Goal: Task Accomplishment & Management: Use online tool/utility

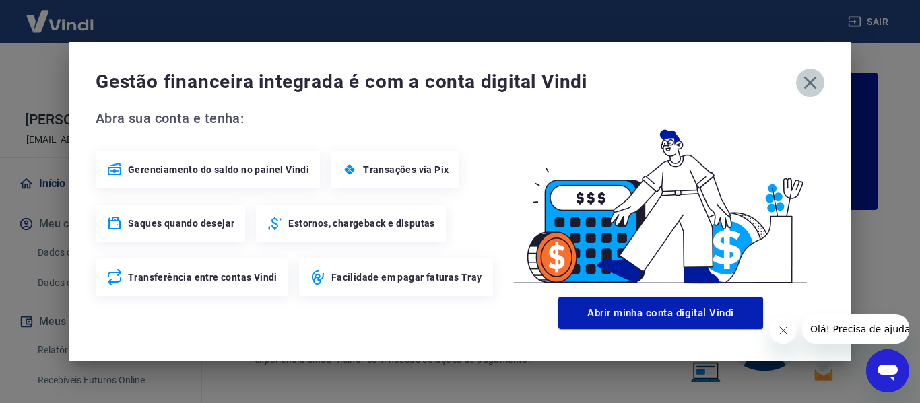
click at [809, 84] on icon "button" at bounding box center [810, 83] width 13 height 13
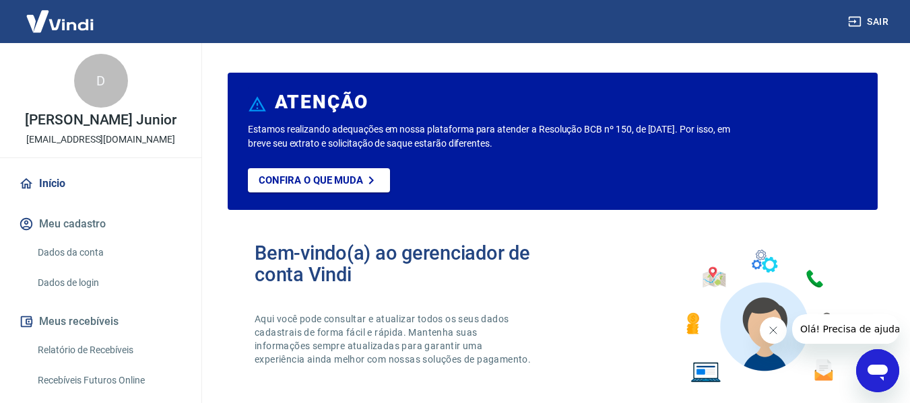
click at [773, 326] on icon "Fechar mensagem da empresa" at bounding box center [772, 330] width 11 height 11
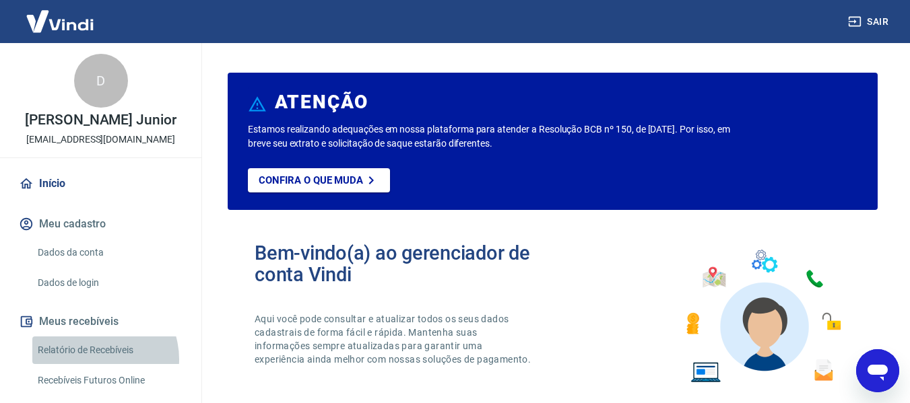
click at [94, 360] on link "Relatório de Recebíveis" at bounding box center [108, 351] width 153 height 28
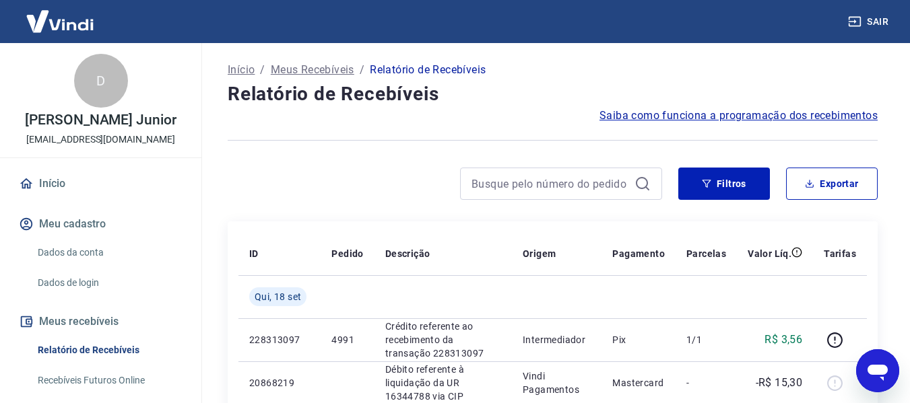
click at [648, 180] on icon at bounding box center [642, 184] width 16 height 16
click at [614, 179] on input at bounding box center [550, 184] width 158 height 20
click at [737, 179] on button "Filtros" at bounding box center [724, 184] width 92 height 32
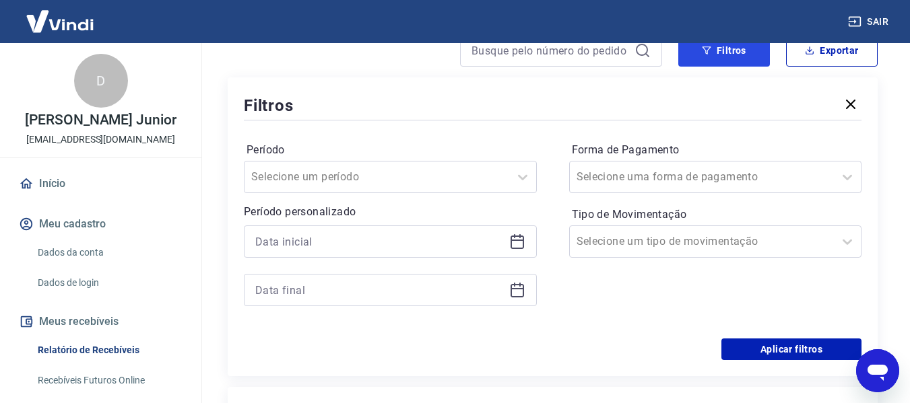
scroll to position [135, 0]
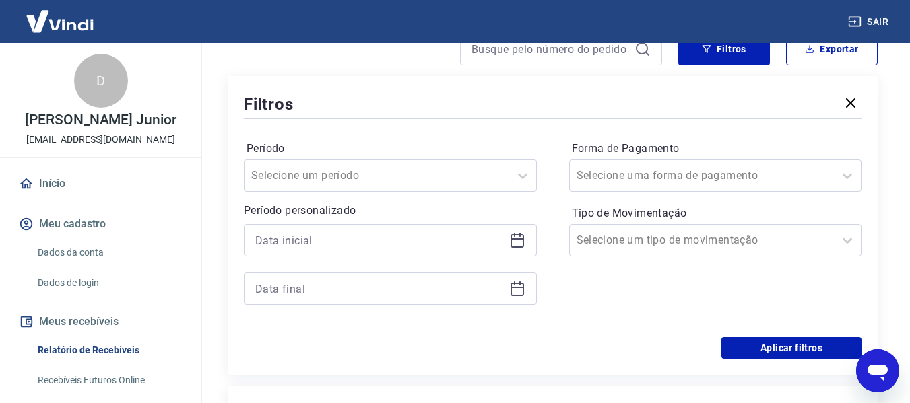
click at [518, 239] on icon at bounding box center [516, 238] width 13 height 1
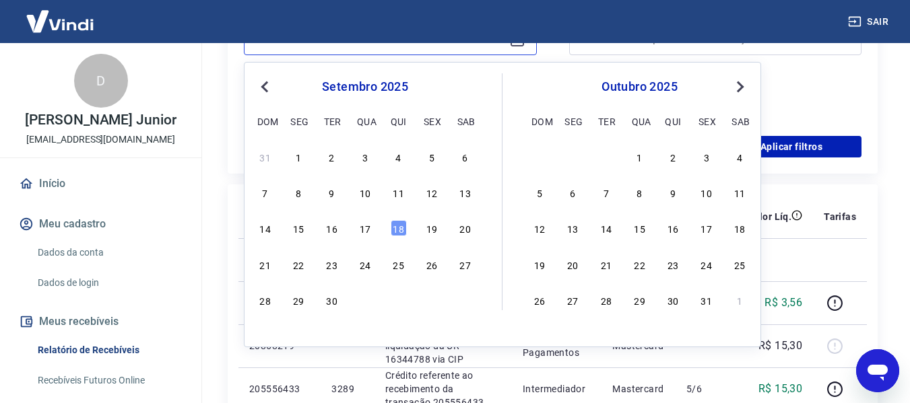
scroll to position [337, 0]
click at [325, 229] on div "16" at bounding box center [332, 227] width 16 height 16
type input "[DATE]"
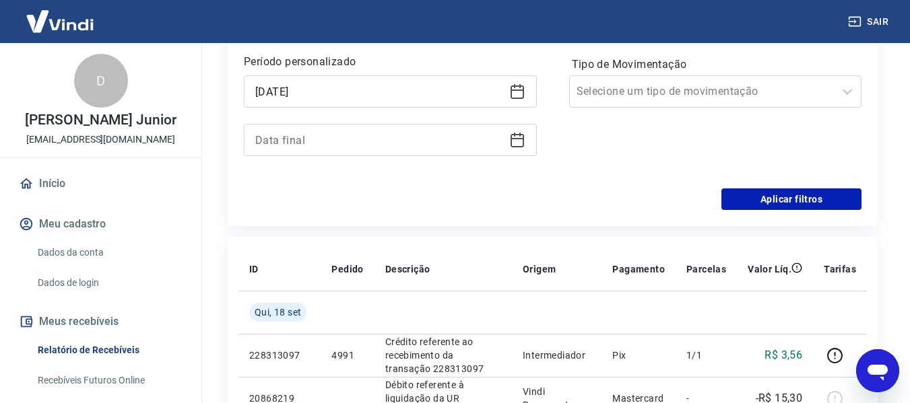
scroll to position [202, 0]
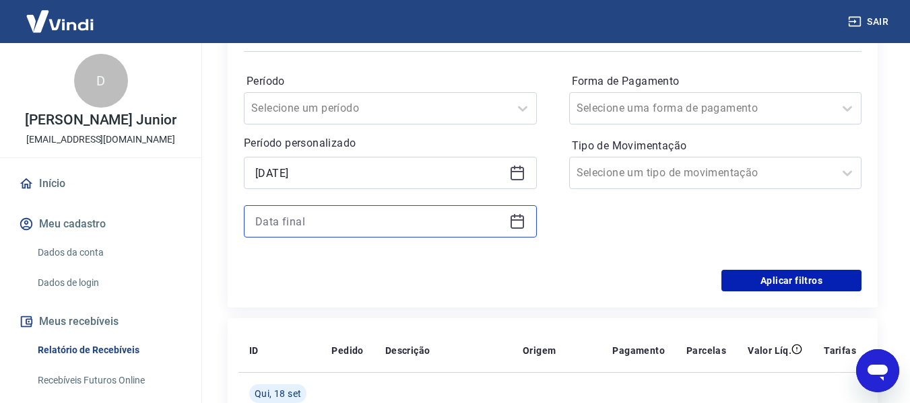
click at [500, 217] on input at bounding box center [379, 221] width 248 height 20
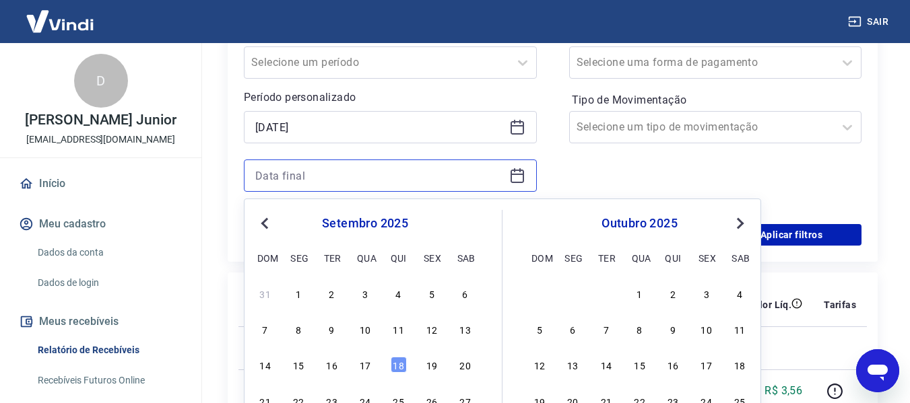
scroll to position [269, 0]
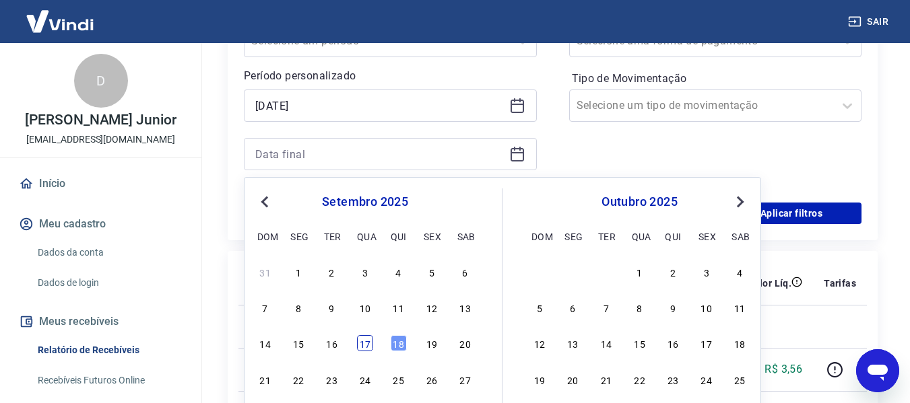
click at [363, 339] on div "17" at bounding box center [365, 343] width 16 height 16
type input "[DATE]"
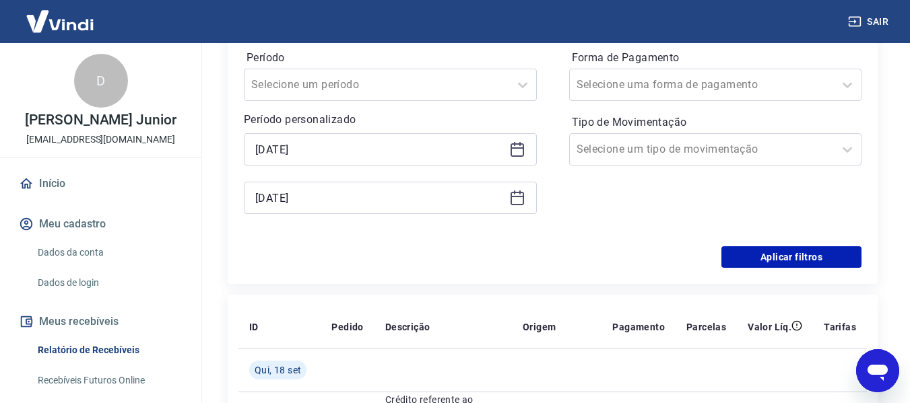
scroll to position [202, 0]
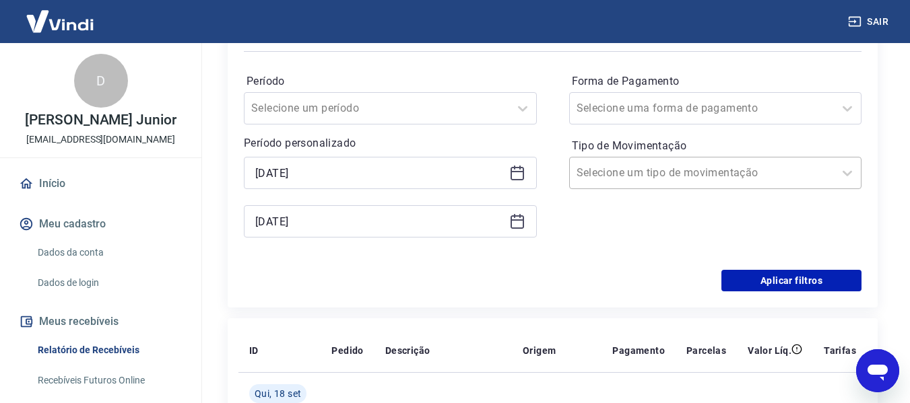
click at [618, 170] on input "Tipo de Movimentação" at bounding box center [644, 173] width 136 height 16
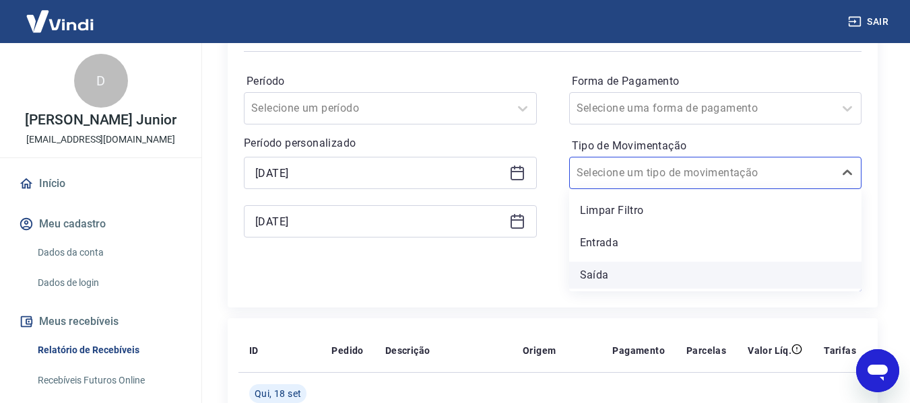
click at [613, 267] on div "Saída" at bounding box center [715, 275] width 293 height 27
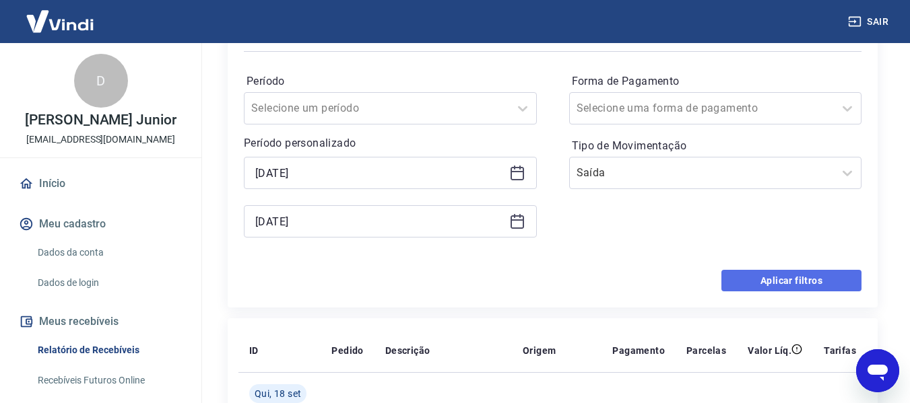
click at [792, 284] on button "Aplicar filtros" at bounding box center [791, 281] width 140 height 22
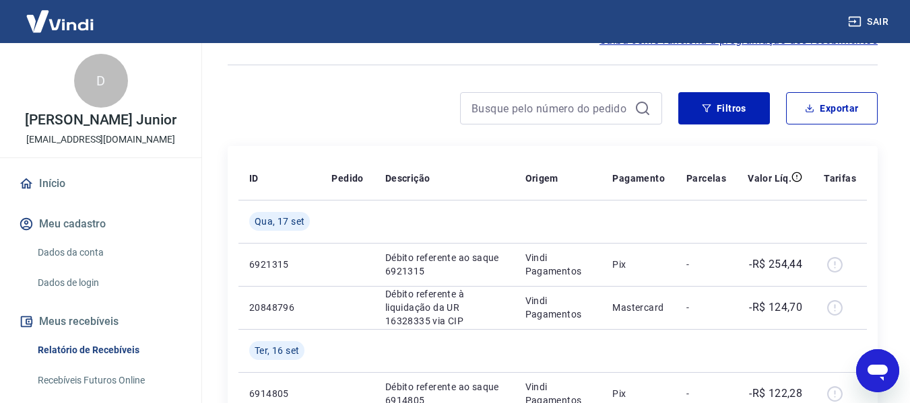
scroll to position [67, 0]
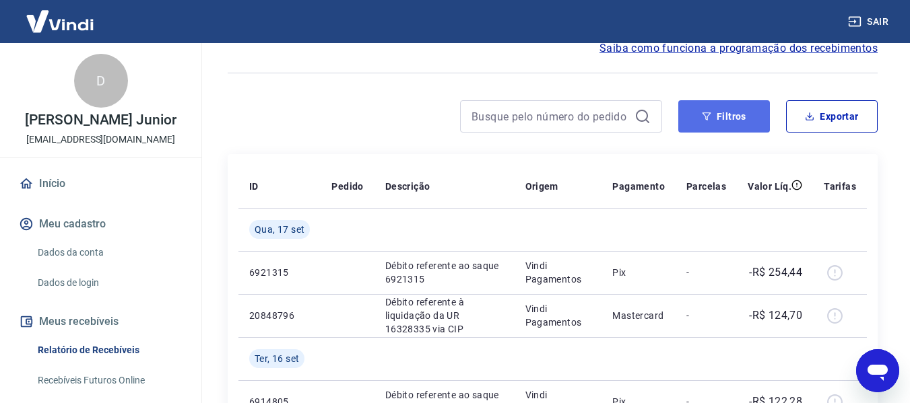
click at [706, 119] on icon "button" at bounding box center [706, 116] width 9 height 8
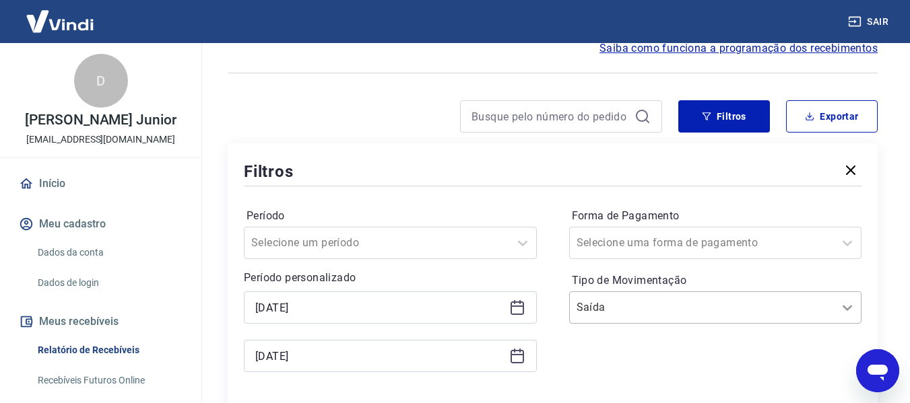
click at [843, 301] on div "Saída" at bounding box center [715, 308] width 293 height 32
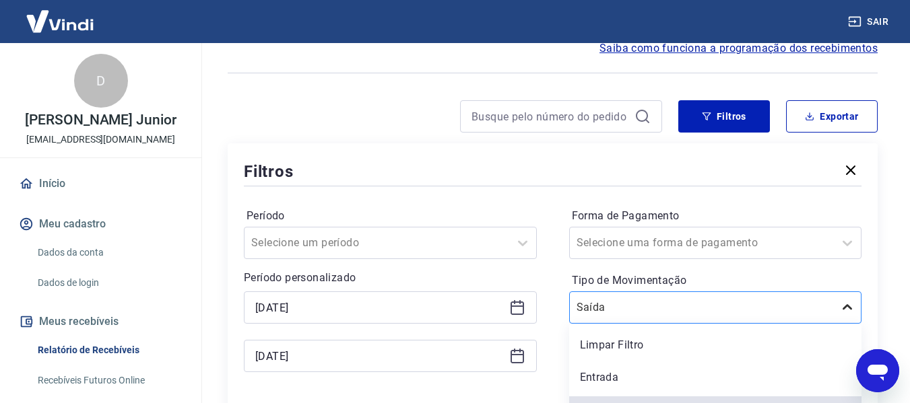
scroll to position [90, 0]
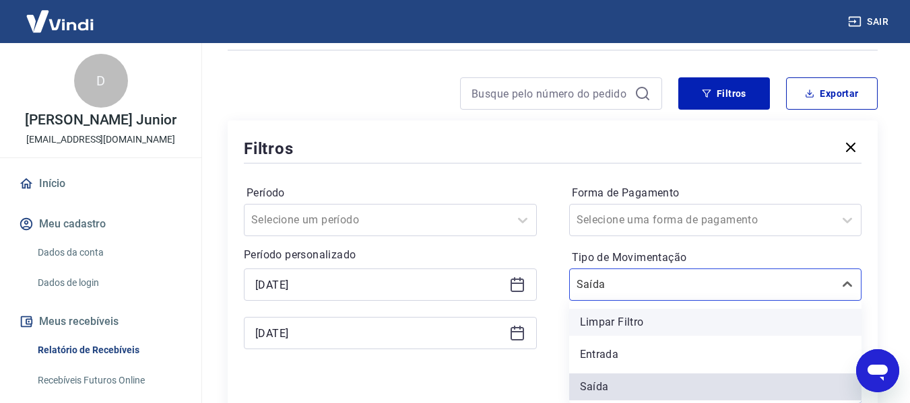
click at [684, 318] on div "Limpar Filtro" at bounding box center [715, 322] width 293 height 27
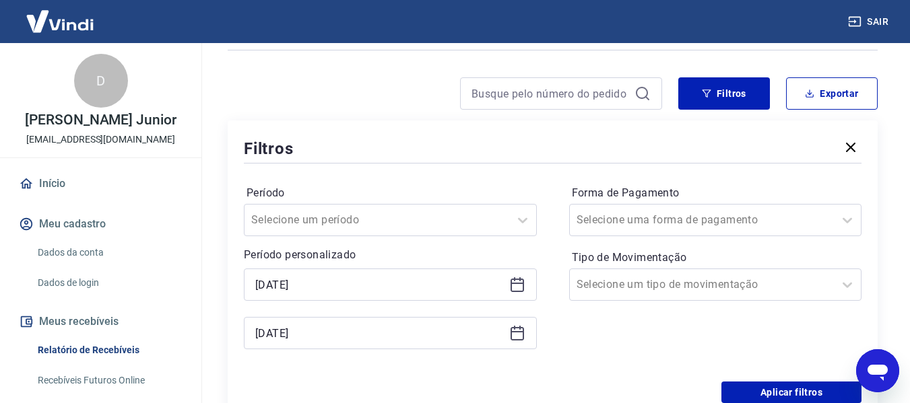
scroll to position [158, 0]
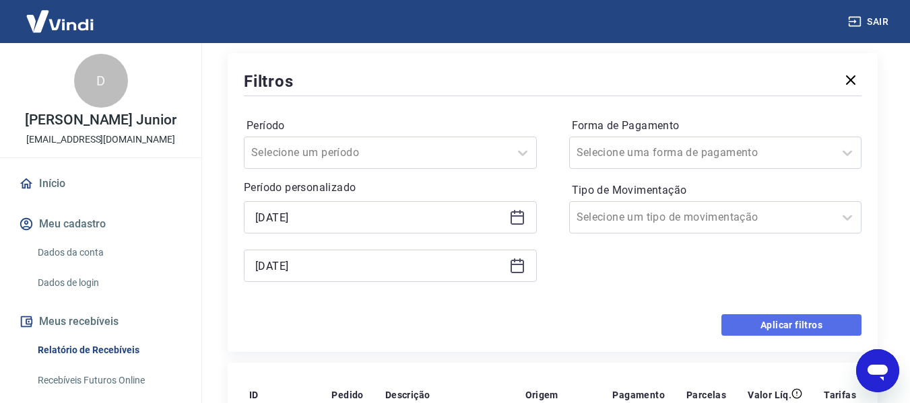
click at [789, 324] on button "Aplicar filtros" at bounding box center [791, 325] width 140 height 22
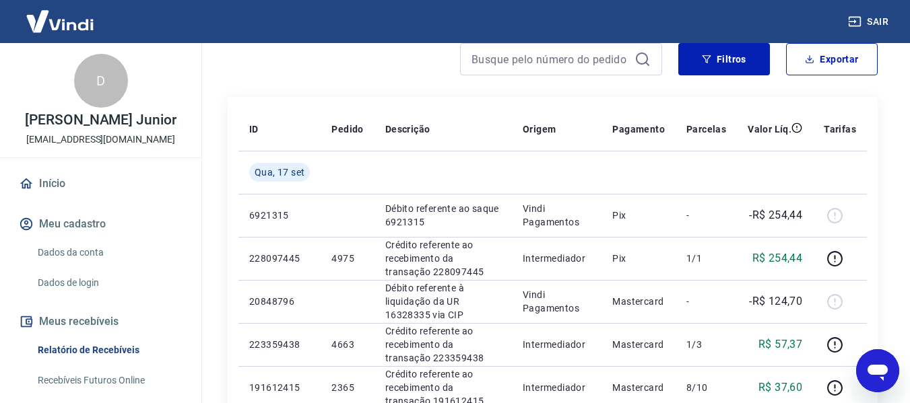
scroll to position [202, 0]
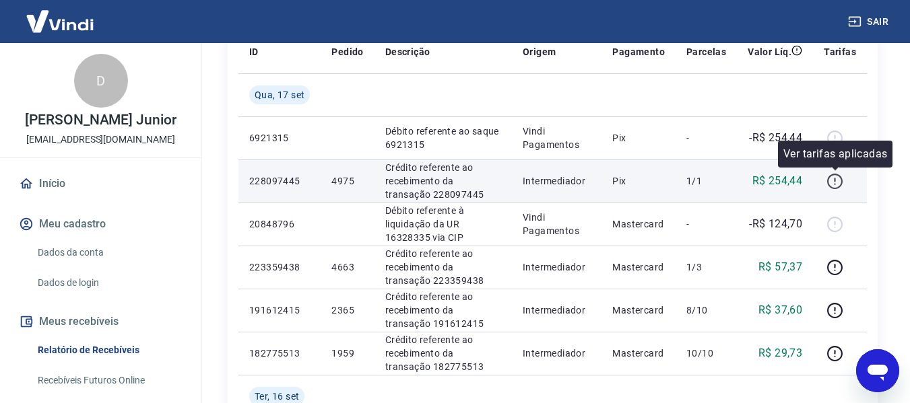
click at [837, 185] on icon "button" at bounding box center [834, 181] width 17 height 17
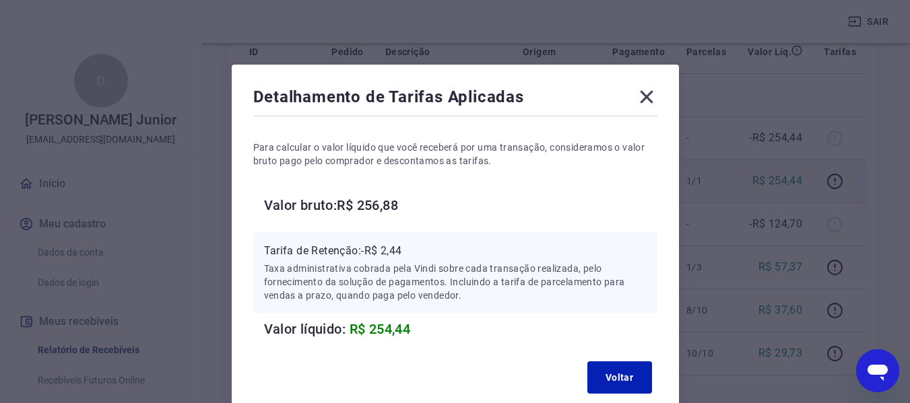
click at [646, 100] on icon at bounding box center [647, 97] width 22 height 22
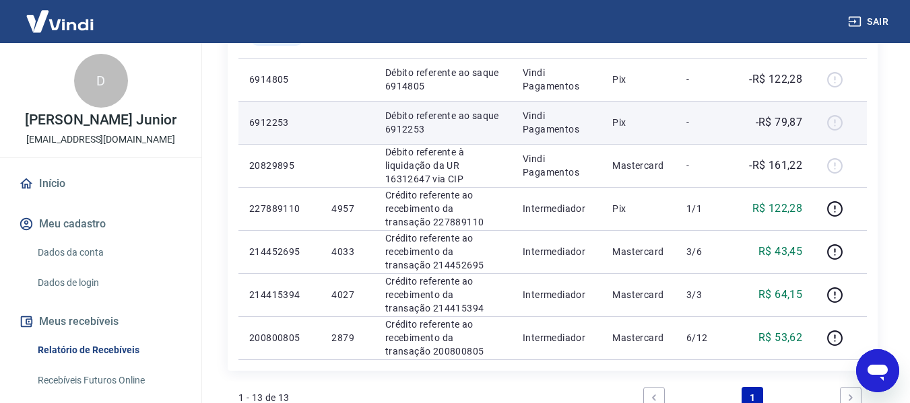
scroll to position [539, 0]
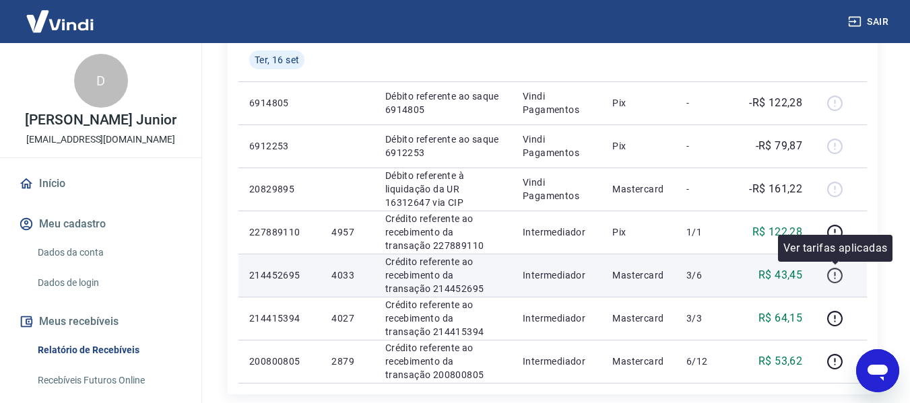
click at [829, 281] on icon "button" at bounding box center [834, 275] width 17 height 17
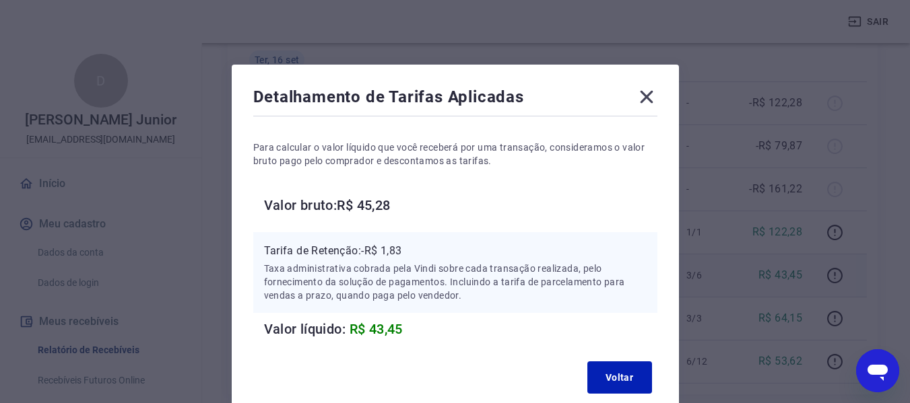
click at [646, 98] on icon at bounding box center [646, 97] width 13 height 13
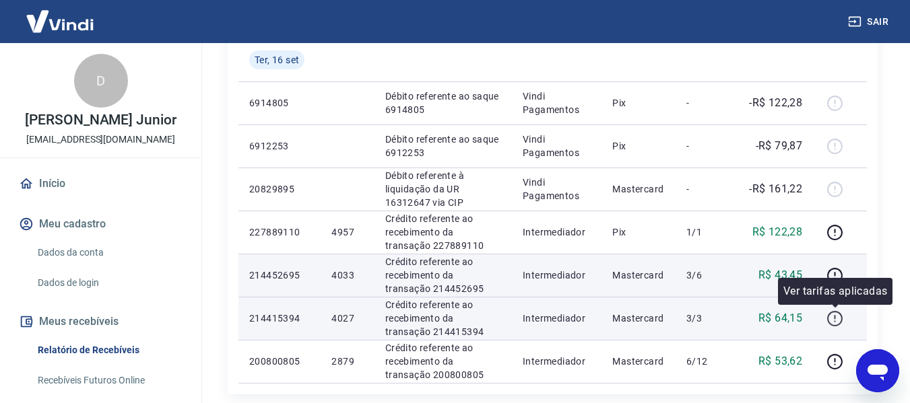
click at [837, 313] on icon "button" at bounding box center [834, 318] width 17 height 17
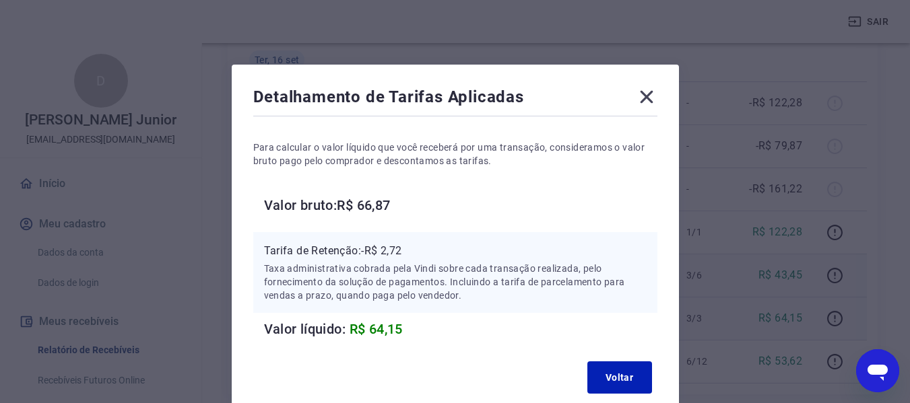
click at [648, 98] on icon at bounding box center [646, 97] width 13 height 13
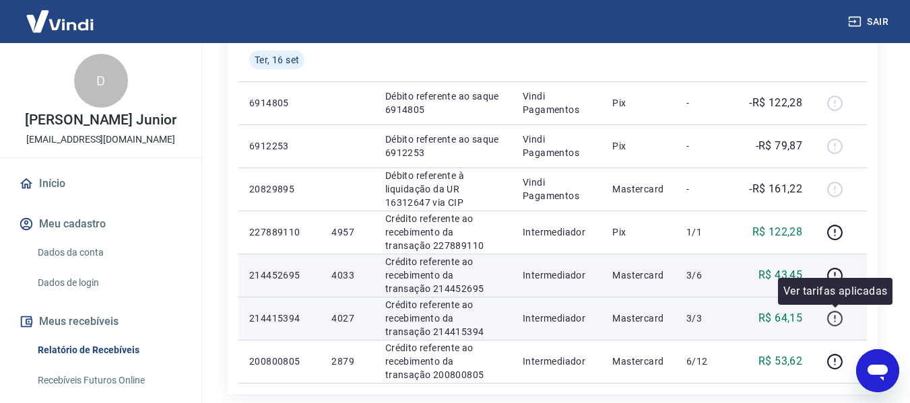
click at [836, 325] on icon "button" at bounding box center [834, 318] width 17 height 17
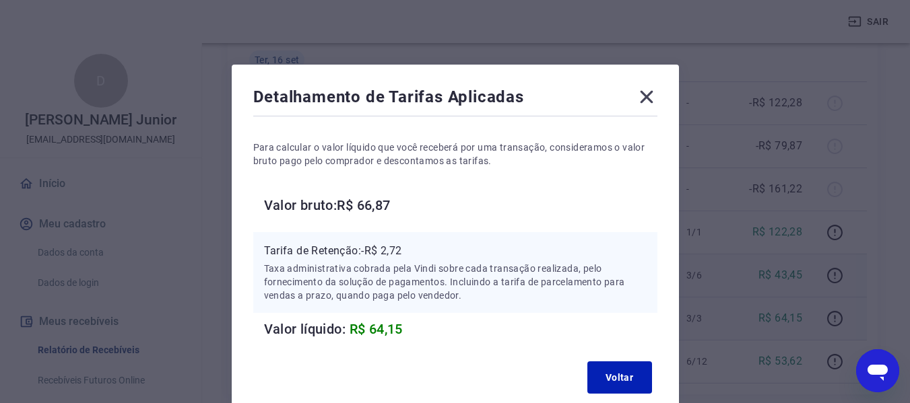
click at [608, 402] on div "Detalhamento de Tarifas Aplicadas Para calcular o valor líquido que você recebe…" at bounding box center [455, 243] width 447 height 356
click at [586, 388] on div "Voltar" at bounding box center [455, 377] width 404 height 43
click at [640, 378] on button "Voltar" at bounding box center [619, 378] width 65 height 32
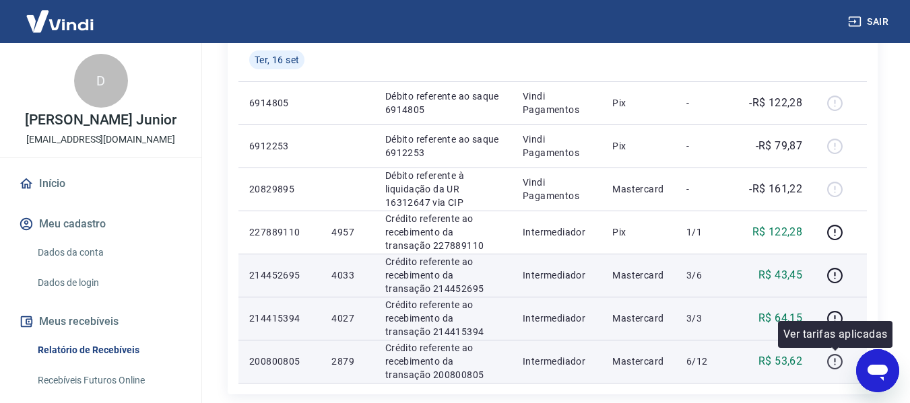
click at [843, 362] on icon "button" at bounding box center [834, 361] width 17 height 17
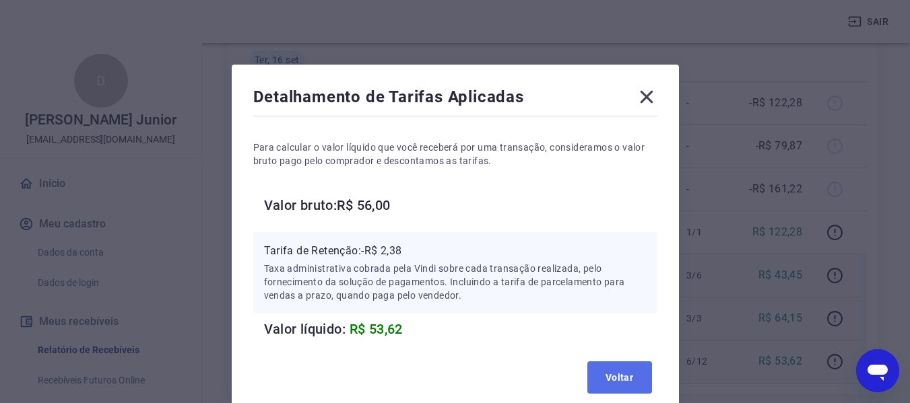
click at [604, 371] on button "Voltar" at bounding box center [619, 378] width 65 height 32
